Goal: Find specific page/section: Find specific page/section

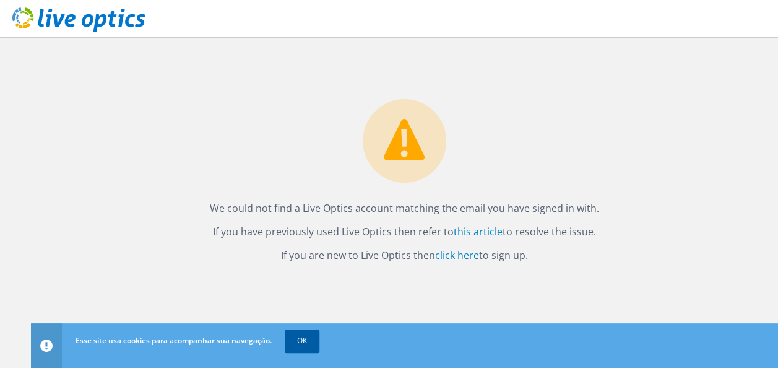
drag, startPoint x: 290, startPoint y: 342, endPoint x: 307, endPoint y: 342, distance: 17.3
click at [290, 342] on link "OK" at bounding box center [302, 340] width 35 height 22
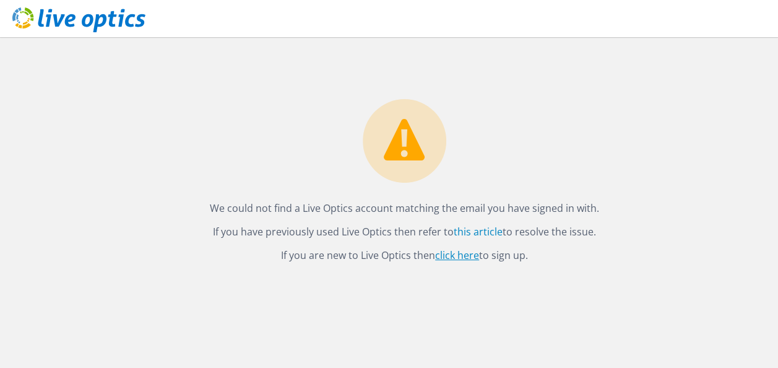
click at [454, 255] on link "click here" at bounding box center [457, 255] width 44 height 14
click at [460, 254] on link "click here" at bounding box center [457, 255] width 44 height 14
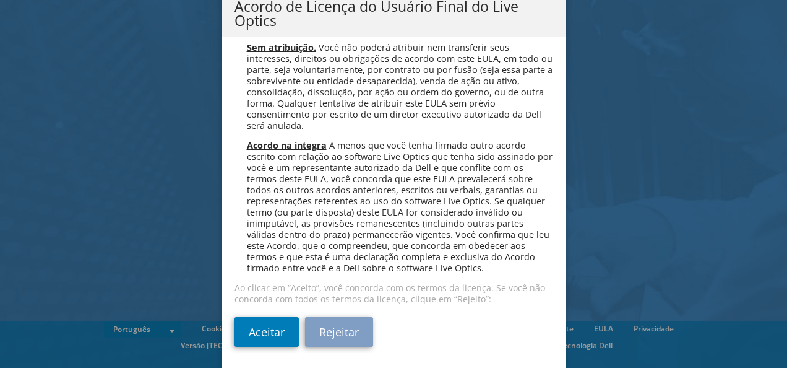
scroll to position [4946, 0]
click at [274, 338] on link "Aceitar" at bounding box center [266, 332] width 64 height 30
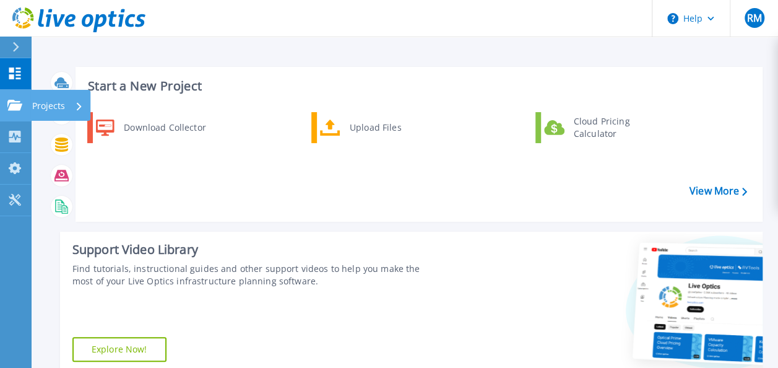
click at [12, 105] on icon at bounding box center [14, 105] width 15 height 11
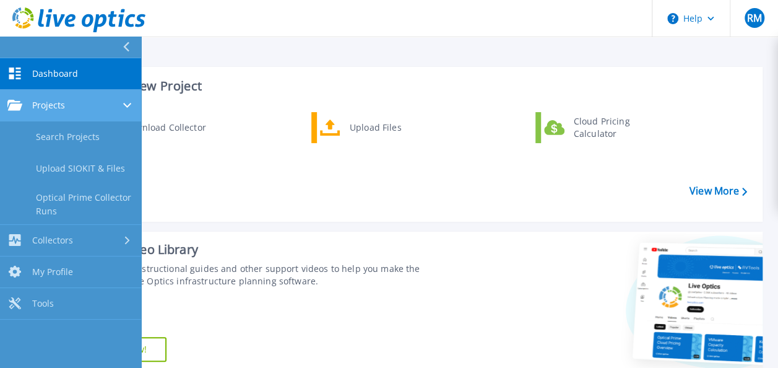
click at [77, 108] on div "Projects" at bounding box center [70, 105] width 126 height 11
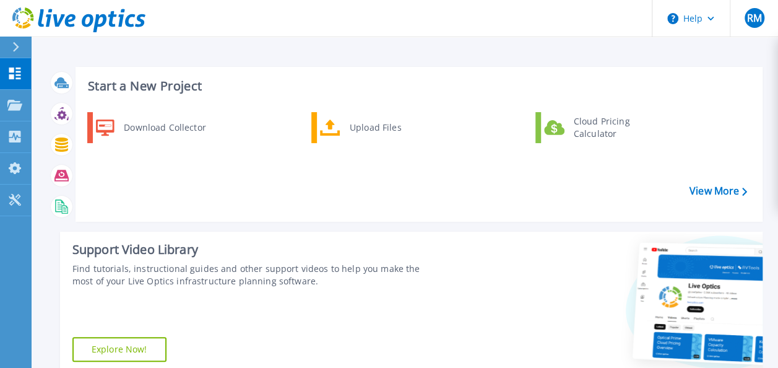
click at [312, 323] on div "Support Video Library Find tutorials, instructional guides and other support vi…" at bounding box center [248, 302] width 377 height 142
click at [74, 105] on div "Projects" at bounding box center [57, 106] width 51 height 32
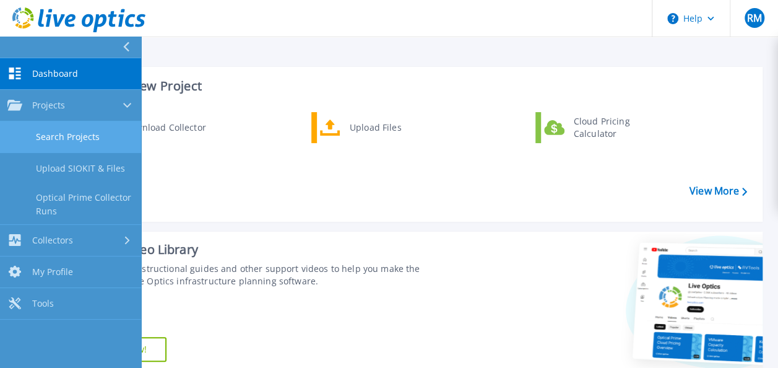
click at [74, 137] on link "Search Projects" at bounding box center [70, 137] width 141 height 32
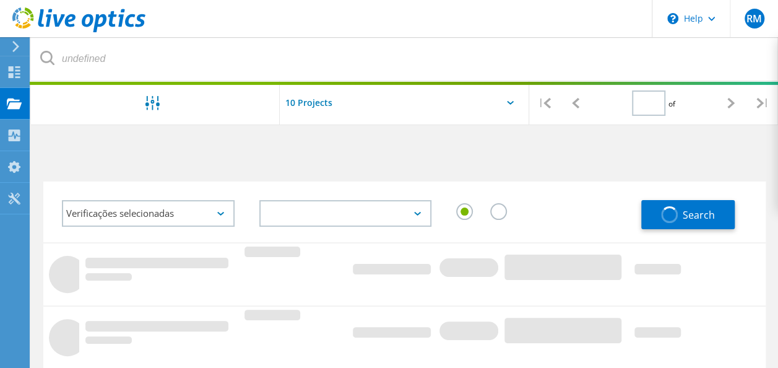
type input "1"
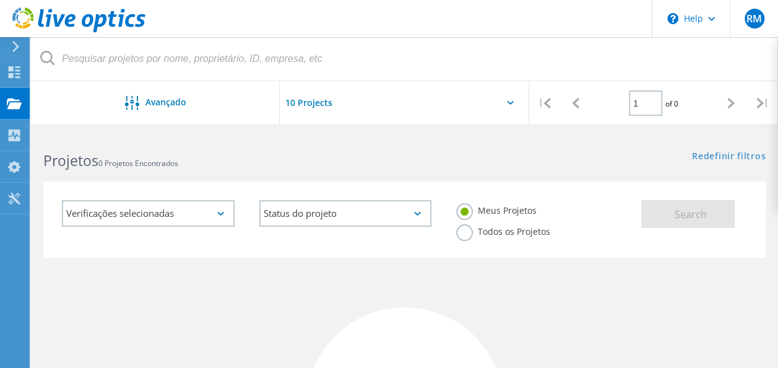
click at [224, 210] on div "Verificações selecionadas" at bounding box center [148, 213] width 173 height 27
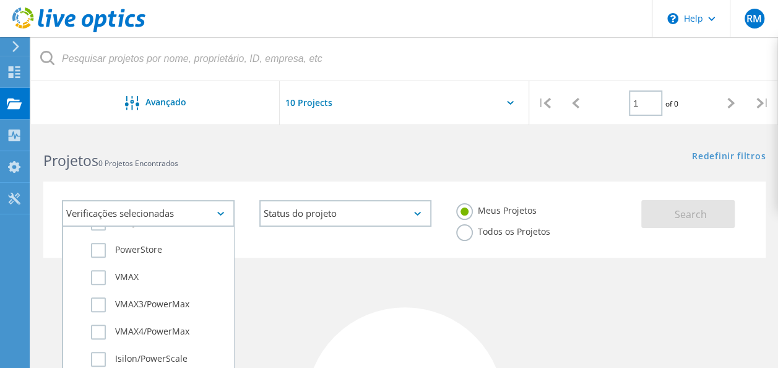
scroll to position [349, 0]
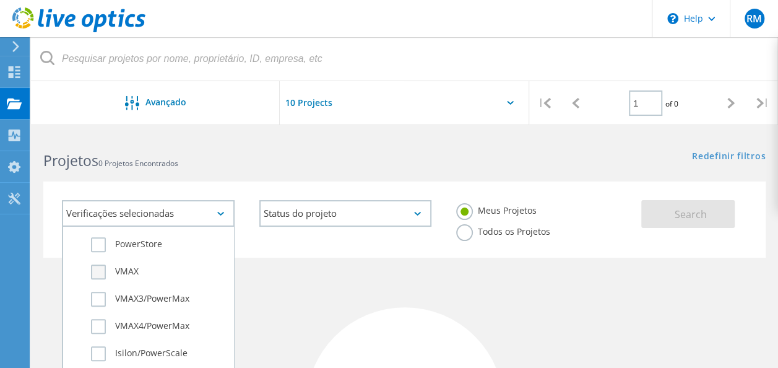
click at [97, 269] on label "VMAX" at bounding box center [159, 271] width 136 height 15
click at [0, 0] on input "VMAX" at bounding box center [0, 0] width 0 height 0
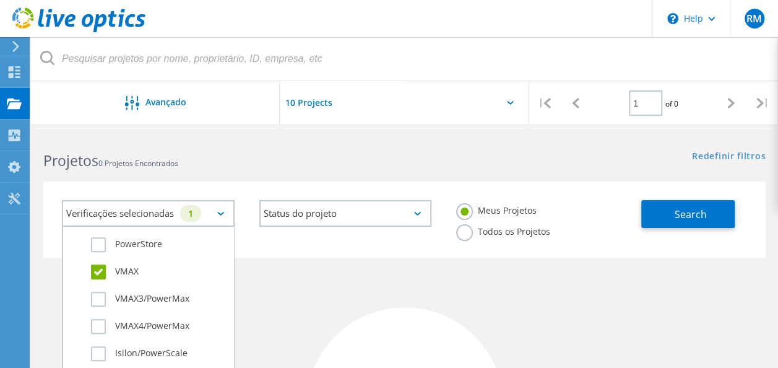
click at [400, 242] on div "Verificações selecionadas 1 Virtualização de servidor Optical Prime AWS Azure N…" at bounding box center [344, 222] width 591 height 70
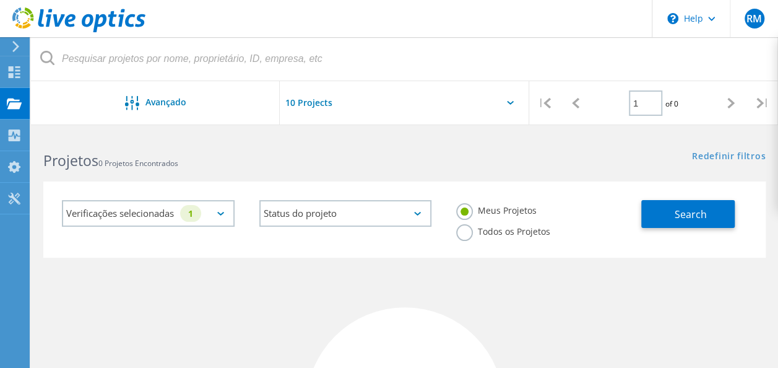
click at [466, 231] on label "Todos os Projetos" at bounding box center [503, 230] width 94 height 12
click at [0, 0] on input "Todos os Projetos" at bounding box center [0, 0] width 0 height 0
click at [695, 215] on span "Search" at bounding box center [690, 214] width 32 height 14
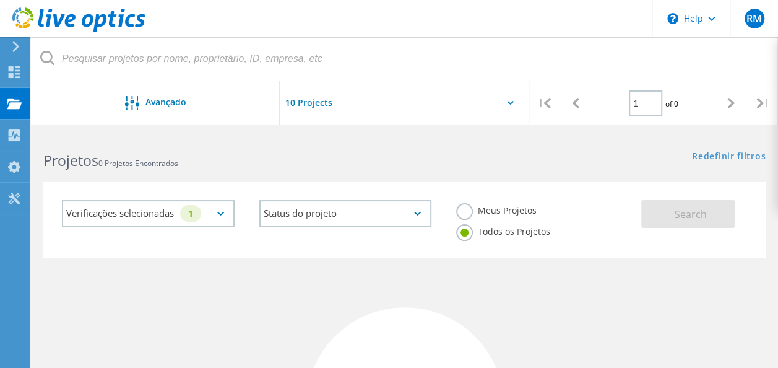
click at [512, 102] on icon at bounding box center [510, 103] width 7 height 4
click at [507, 103] on icon at bounding box center [510, 103] width 7 height 4
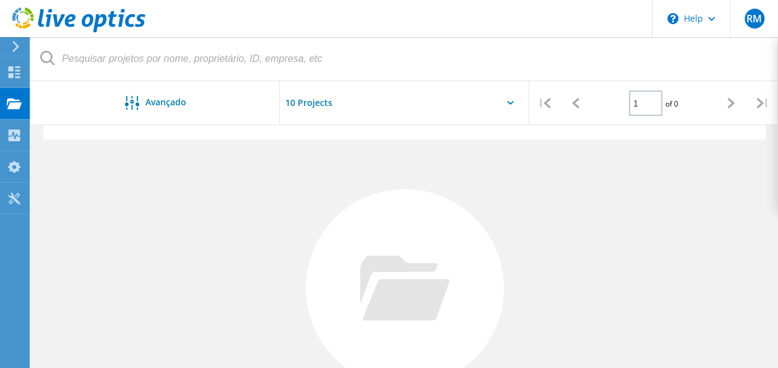
scroll to position [0, 0]
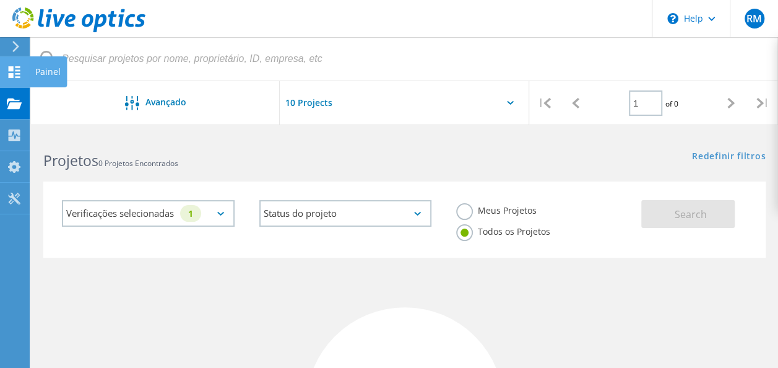
click at [49, 71] on div "Painel" at bounding box center [47, 71] width 25 height 9
